Goal: Information Seeking & Learning: Understand process/instructions

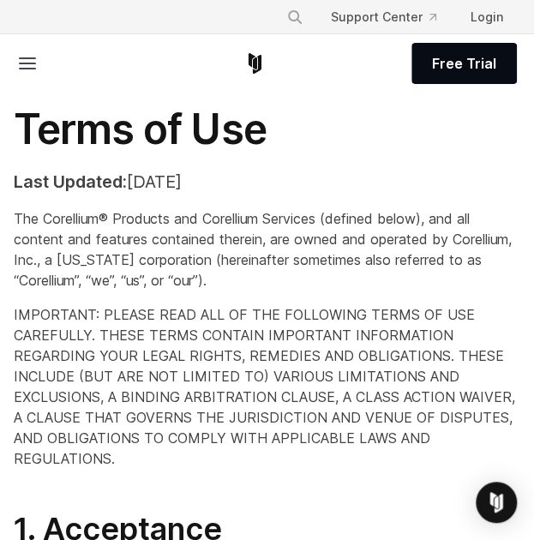
click at [358, 219] on span "The Corellium® Products and Corellium Services (defined below), and all content…" at bounding box center [263, 249] width 498 height 79
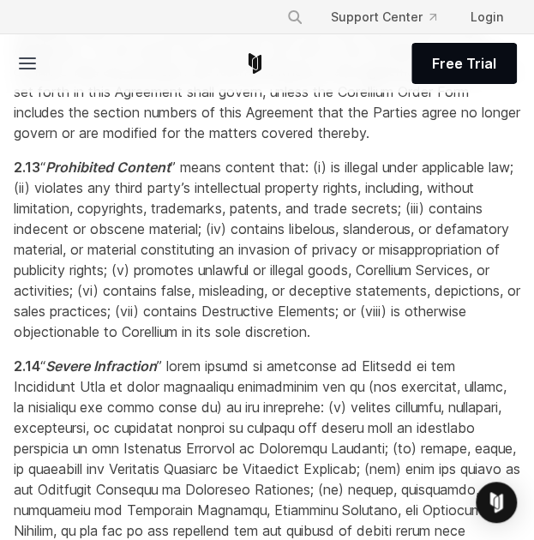
scroll to position [6183, 0]
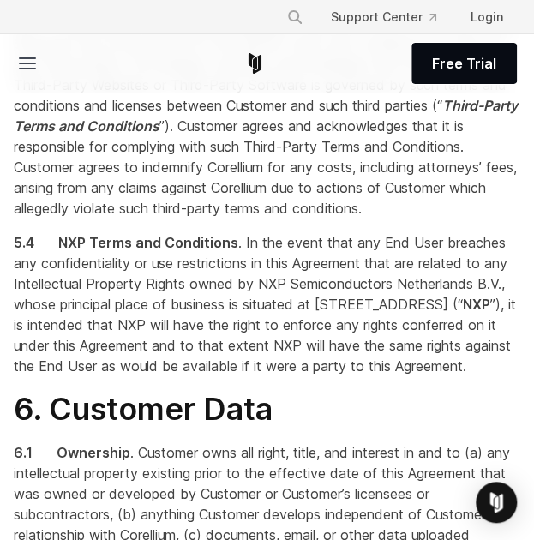
click at [358, 217] on span ". Customer’s use of any Third-Party Software may be governed by the specific te…" at bounding box center [266, 116] width 504 height 202
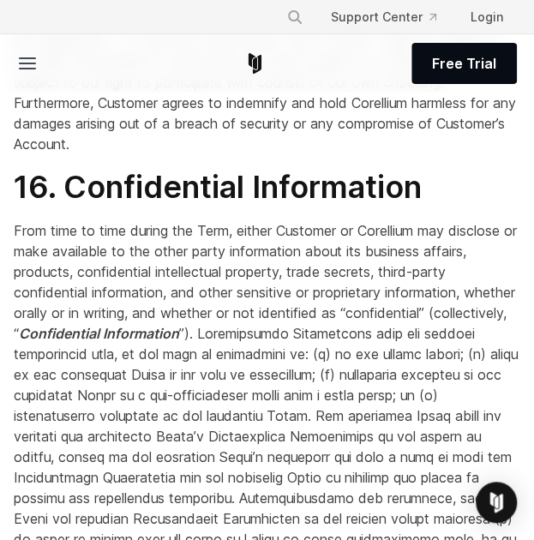
scroll to position [14208, 0]
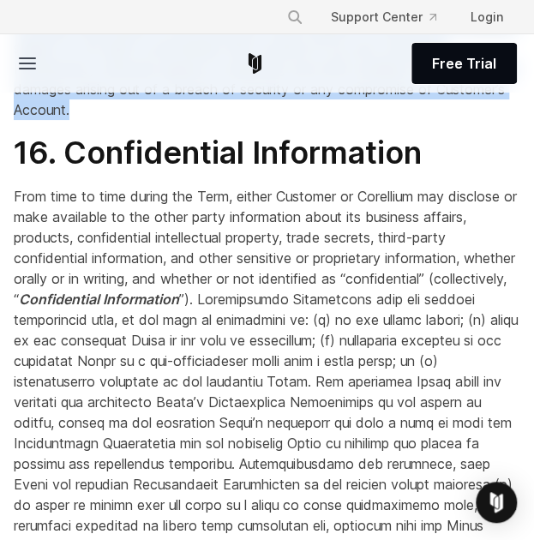
drag, startPoint x: 17, startPoint y: 147, endPoint x: 286, endPoint y: 352, distance: 338.9
click at [286, 120] on p "15.1 By Customer . Customer agrees to indemnify and hold harmless Corellium, ou…" at bounding box center [267, 7] width 507 height 226
copy p "5.1 By Customer . Customer agrees to indemnify and hold harmless Corellium, our…"
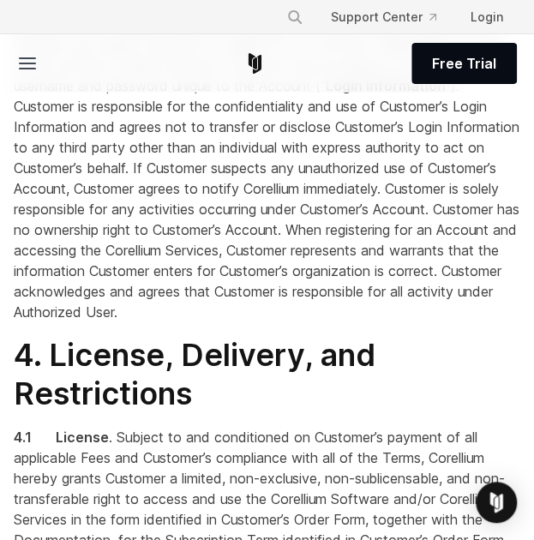
scroll to position [8439, 0]
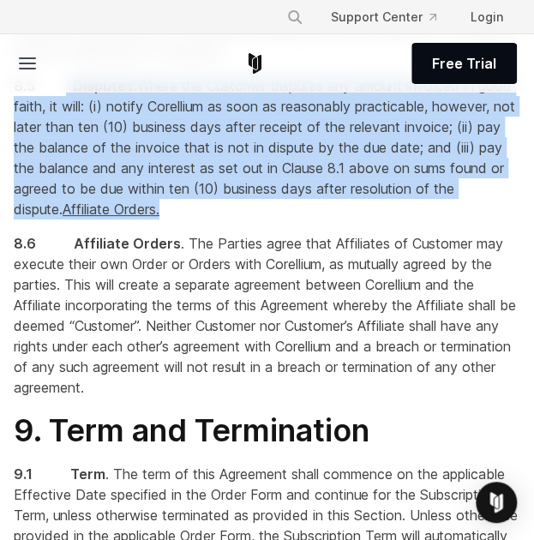
drag, startPoint x: 67, startPoint y: 244, endPoint x: 296, endPoint y: 374, distance: 263.1
click at [296, 220] on p "8.5 Disputes. Where the Customer disputes any amount invoiced in good faith, it…" at bounding box center [267, 147] width 507 height 144
